Goal: Task Accomplishment & Management: Complete application form

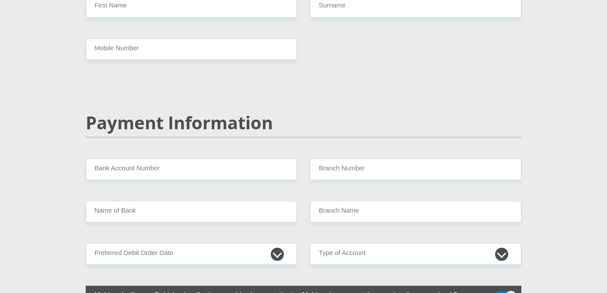
scroll to position [1661, 0]
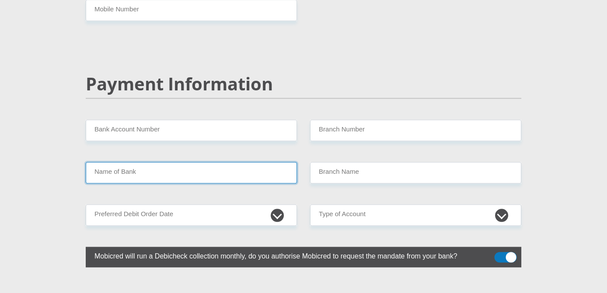
click at [189, 162] on input "Name of Bank" at bounding box center [191, 172] width 211 height 21
click at [108, 162] on input "Name of Bank" at bounding box center [191, 172] width 211 height 21
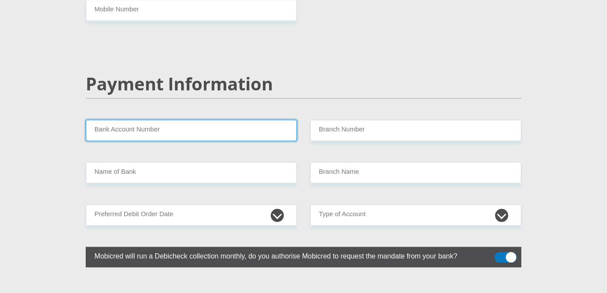
click at [179, 120] on input "Bank Account Number" at bounding box center [191, 130] width 211 height 21
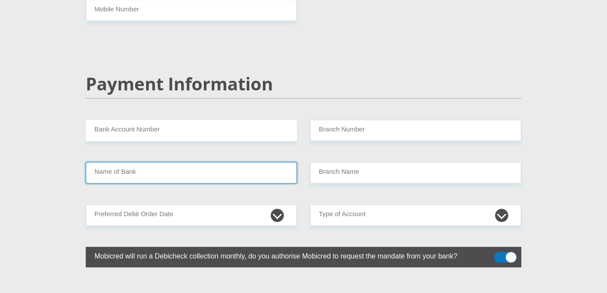
click at [169, 162] on input "Name of Bank" at bounding box center [191, 172] width 211 height 21
drag, startPoint x: 168, startPoint y: 150, endPoint x: 127, endPoint y: 154, distance: 40.8
click at [127, 162] on input "Name of Bank" at bounding box center [191, 172] width 211 height 21
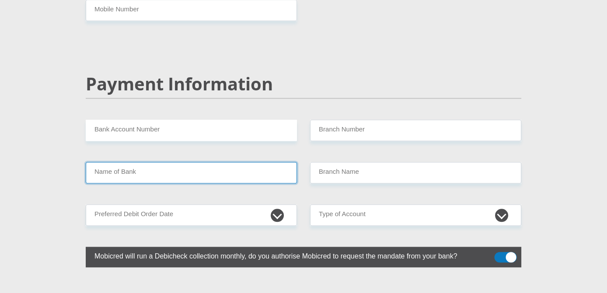
click at [120, 162] on input "Name of Bank" at bounding box center [191, 172] width 211 height 21
drag, startPoint x: 120, startPoint y: 148, endPoint x: 110, endPoint y: 148, distance: 10.1
click at [118, 162] on input "Name of Bank" at bounding box center [191, 172] width 211 height 21
click at [110, 162] on input "Name of Bank" at bounding box center [191, 172] width 211 height 21
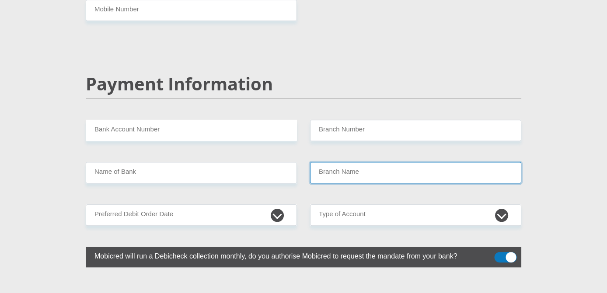
click at [352, 162] on input "Branch Name" at bounding box center [415, 172] width 211 height 21
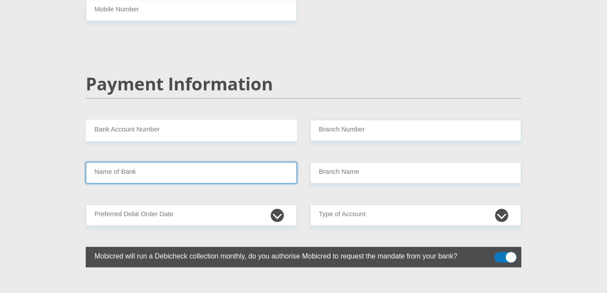
click at [253, 162] on input "Name of Bank" at bounding box center [191, 172] width 211 height 21
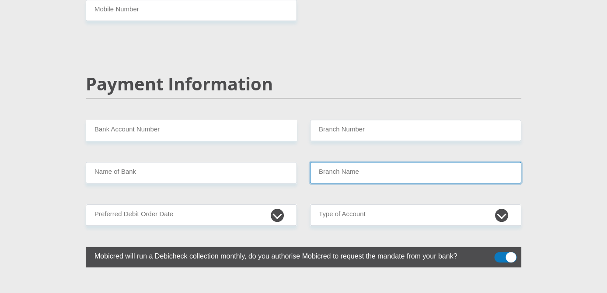
click at [344, 162] on input "Branch Name" at bounding box center [415, 172] width 211 height 21
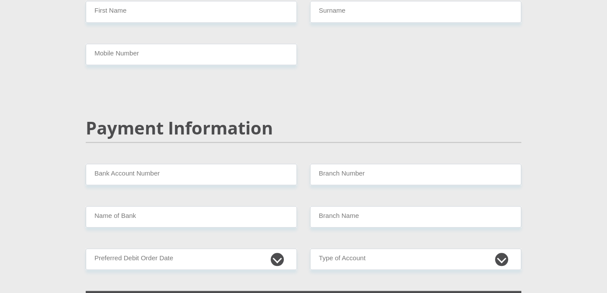
scroll to position [1661, 0]
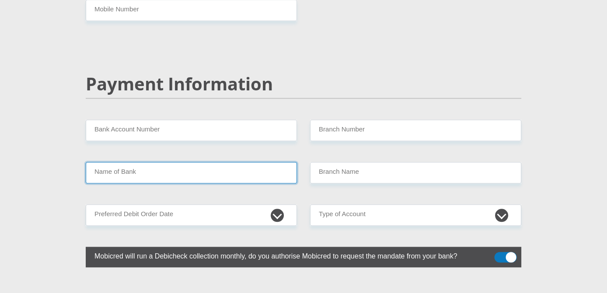
click at [153, 162] on input "Name of Bank" at bounding box center [191, 172] width 211 height 21
click at [148, 162] on input "Name of Bank" at bounding box center [191, 172] width 211 height 21
click at [106, 162] on input "Name of Bank" at bounding box center [191, 172] width 211 height 21
click at [105, 162] on input "Name of Bank" at bounding box center [191, 172] width 211 height 21
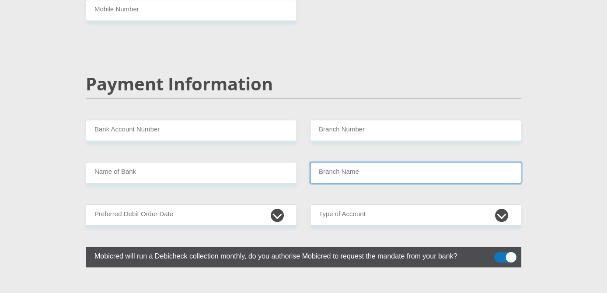
click at [330, 162] on input "Branch Name" at bounding box center [415, 172] width 211 height 21
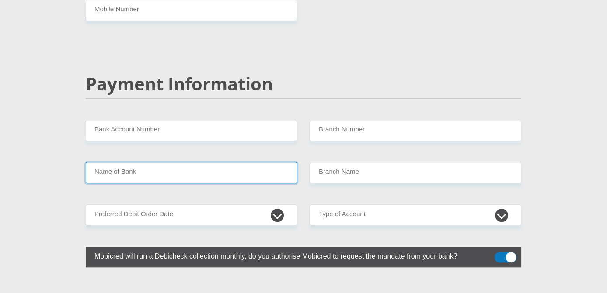
click at [259, 162] on input "Name of Bank" at bounding box center [191, 172] width 211 height 21
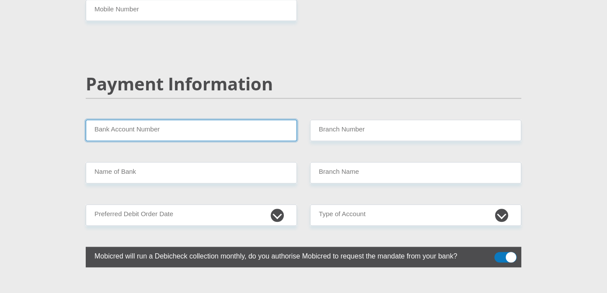
click at [253, 120] on input "Bank Account Number" at bounding box center [191, 130] width 211 height 21
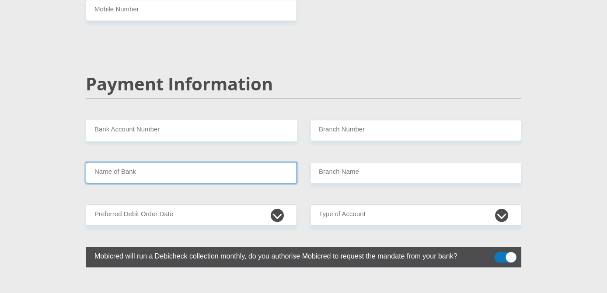
click at [228, 162] on input "Name of Bank" at bounding box center [191, 172] width 211 height 21
click at [212, 162] on input "Name of Bank" at bounding box center [191, 172] width 211 height 21
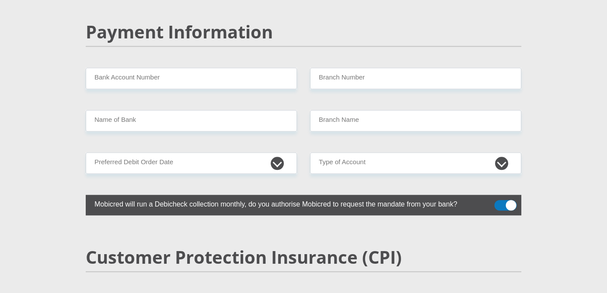
scroll to position [1699, 0]
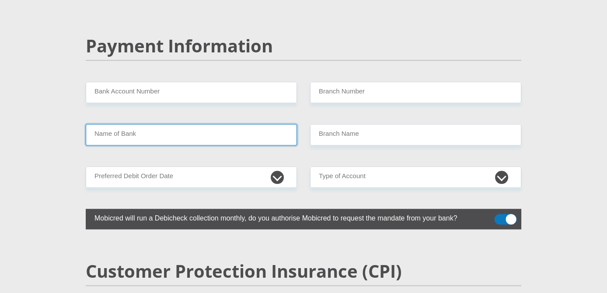
click at [149, 124] on input "Name of Bank" at bounding box center [191, 134] width 211 height 21
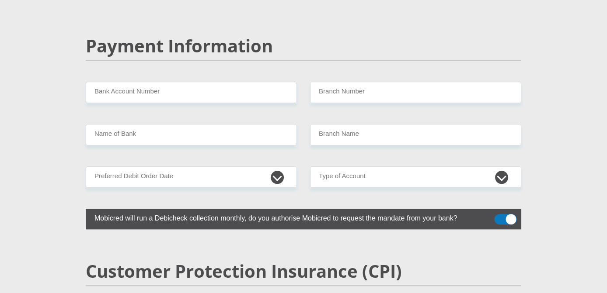
drag, startPoint x: 108, startPoint y: 115, endPoint x: 85, endPoint y: 113, distance: 23.6
click at [85, 124] on div "Name of Bank" at bounding box center [191, 134] width 224 height 21
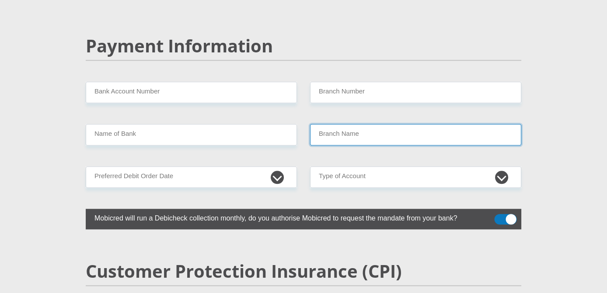
click at [354, 124] on input "Branch Name" at bounding box center [415, 134] width 211 height 21
